Goal: Use online tool/utility: Use online tool/utility

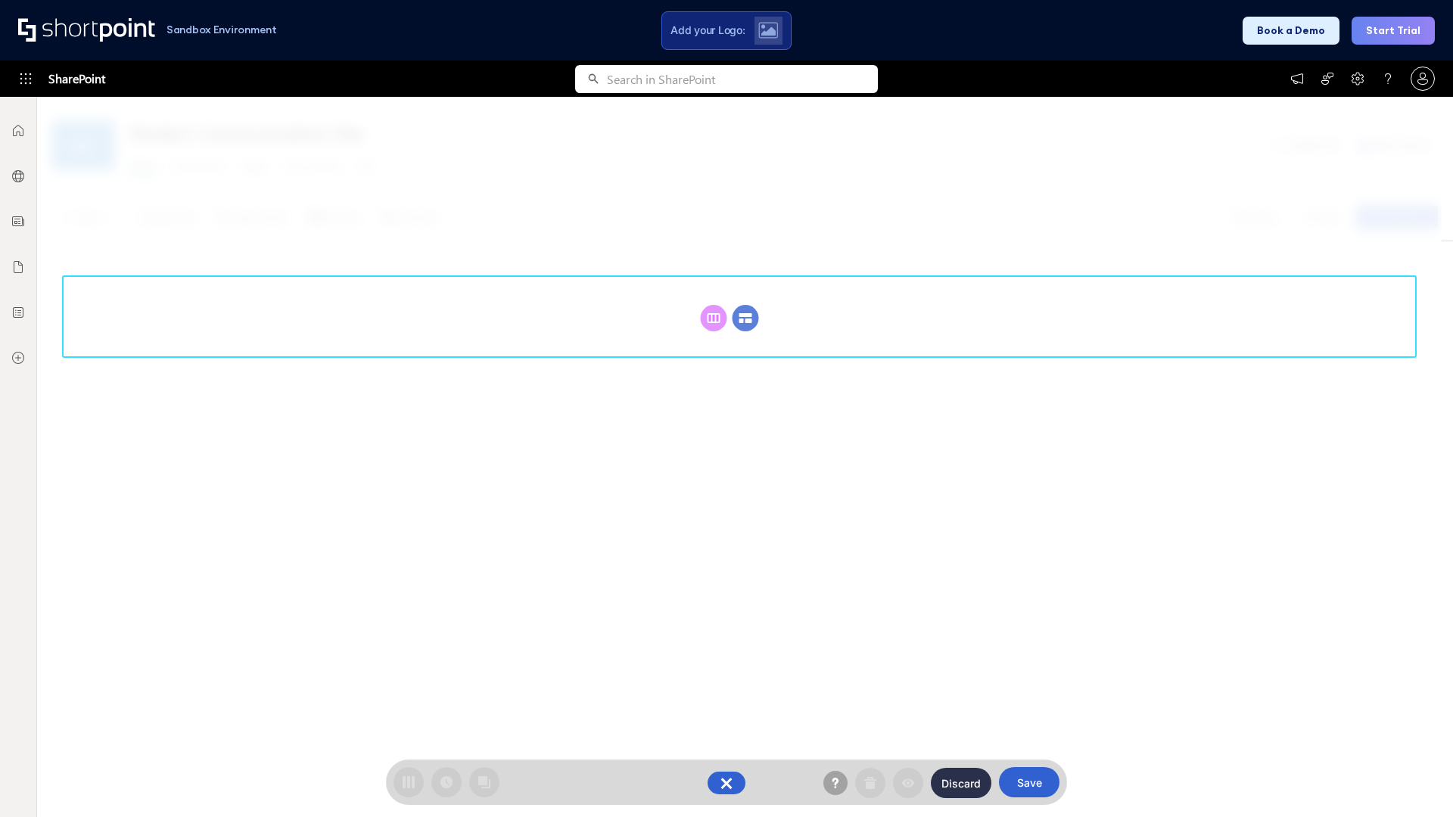
click at [745, 318] on circle at bounding box center [745, 318] width 26 height 26
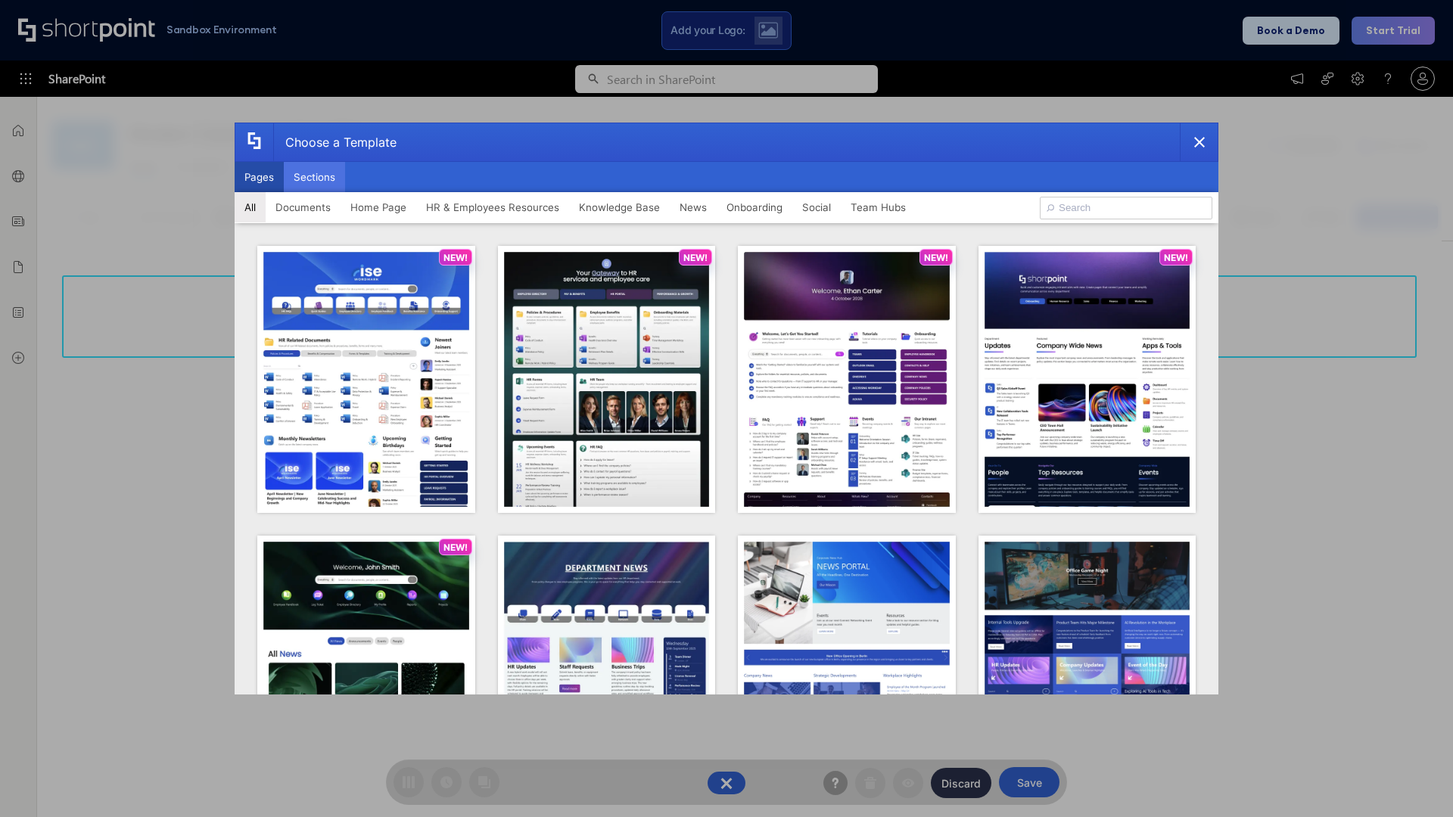
click at [314, 177] on button "Sections" at bounding box center [314, 177] width 61 height 30
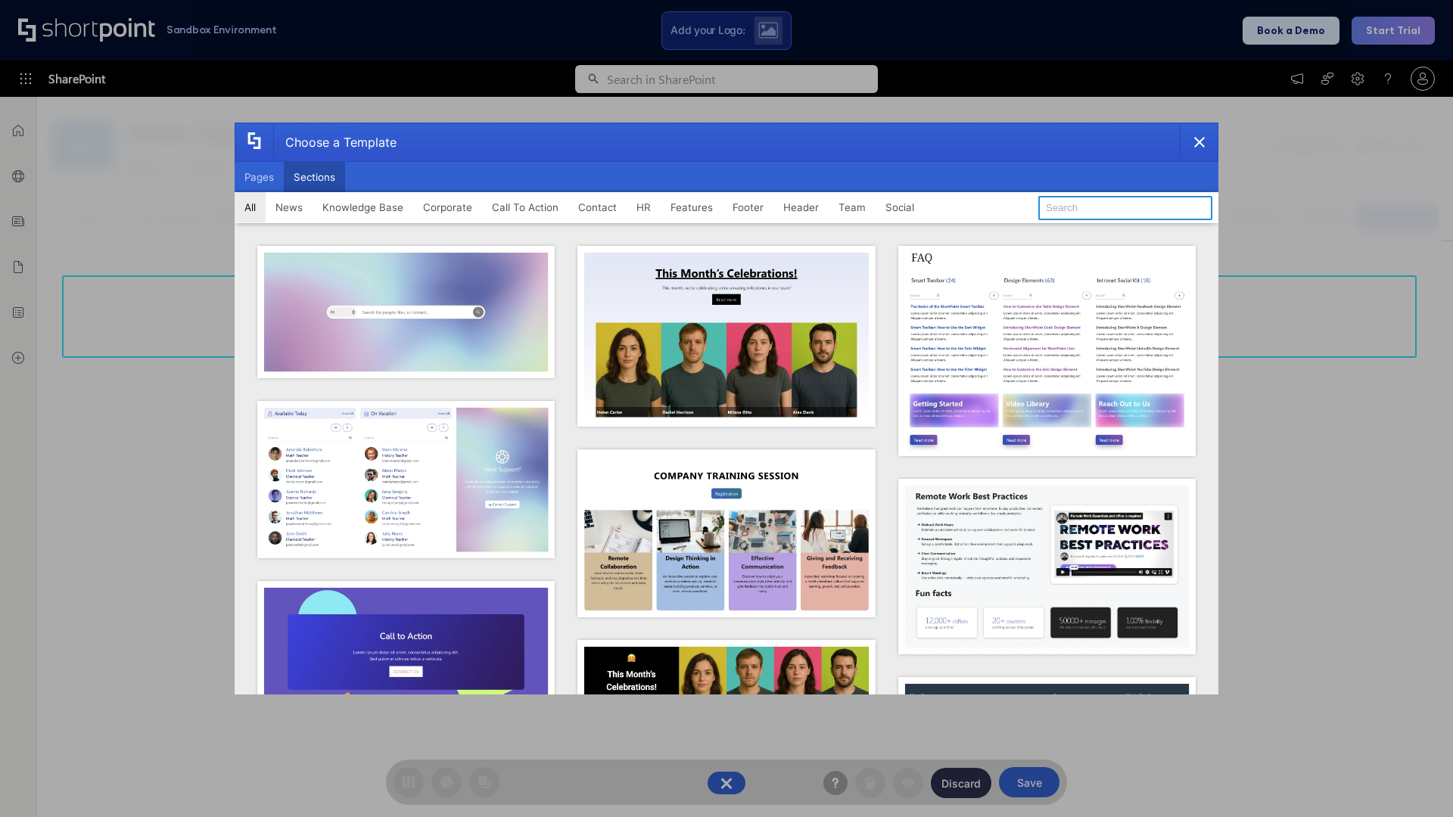
type input "Header 5"
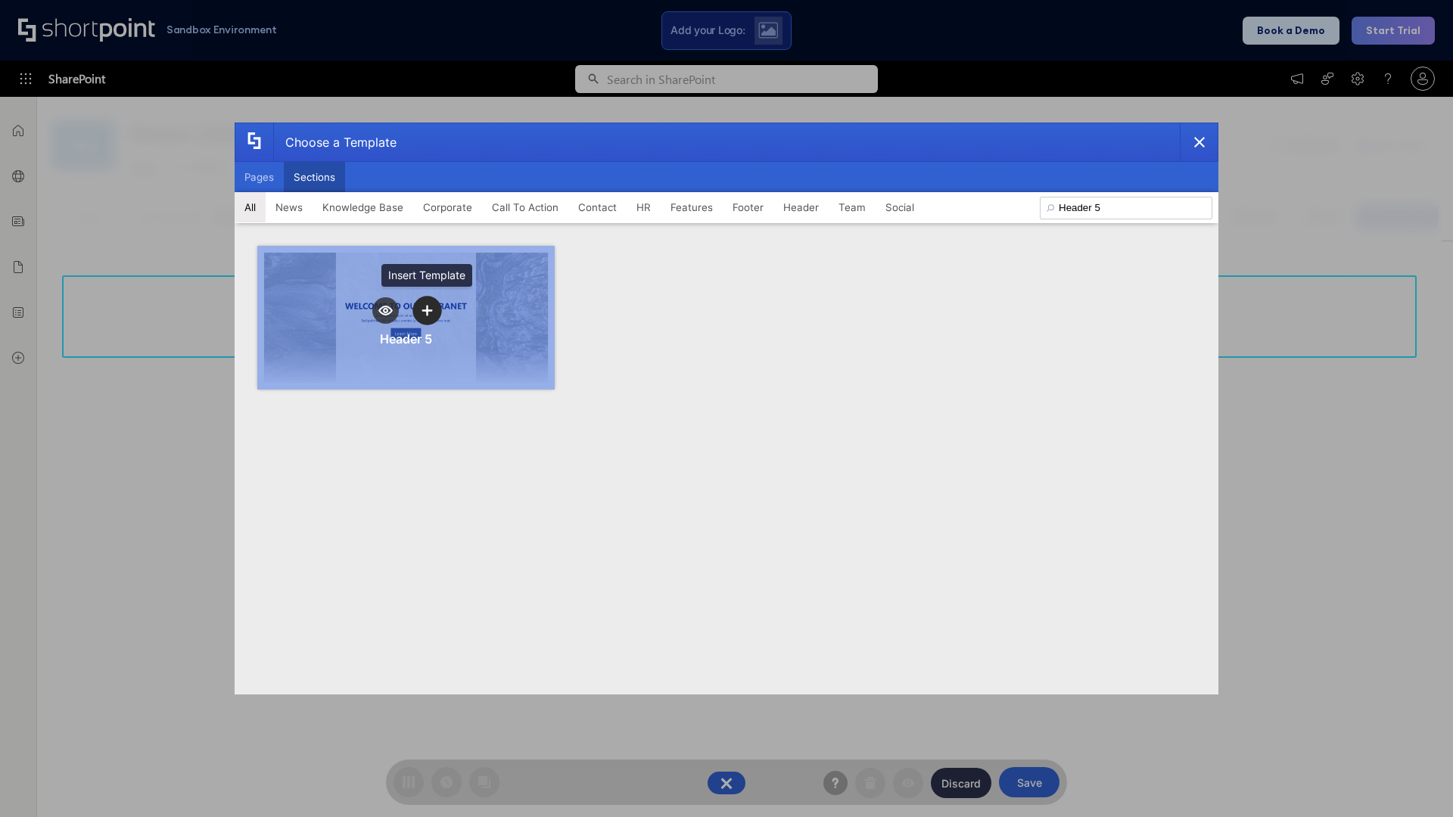
click at [427, 310] on icon "template selector" at bounding box center [426, 310] width 11 height 11
